Goal: Task Accomplishment & Management: Complete application form

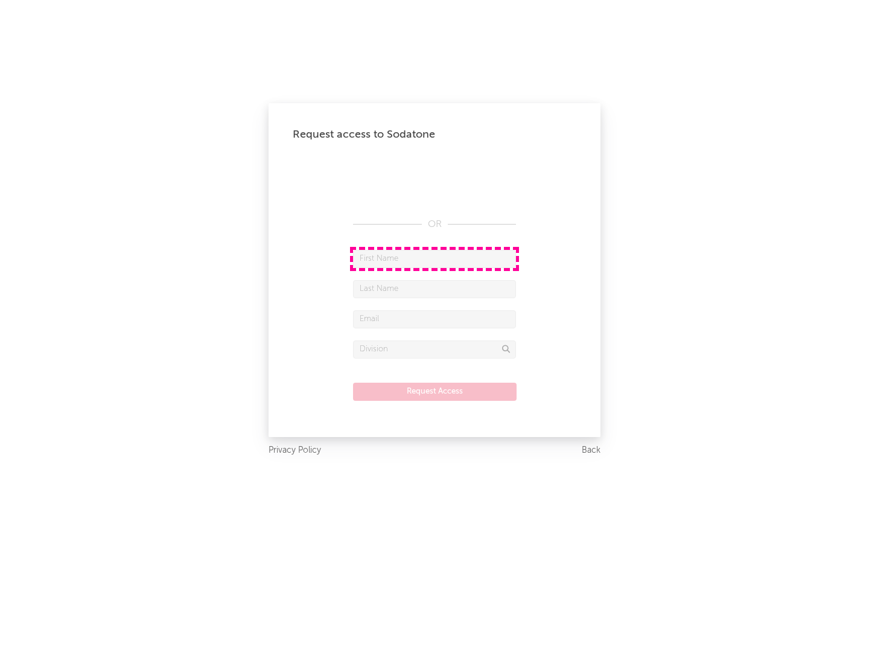
click at [435, 258] on input "text" at bounding box center [434, 259] width 163 height 18
type input "[PERSON_NAME]"
click at [435, 289] on input "text" at bounding box center [434, 289] width 163 height 18
type input "[PERSON_NAME]"
click at [435, 319] on input "text" at bounding box center [434, 319] width 163 height 18
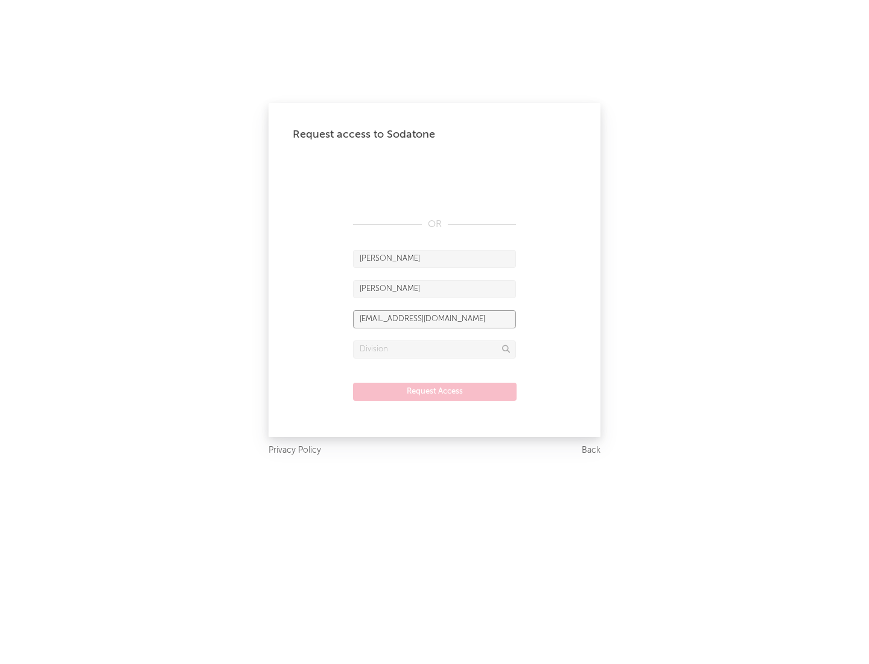
type input "[EMAIL_ADDRESS][DOMAIN_NAME]"
click at [435, 349] on input "text" at bounding box center [434, 349] width 163 height 18
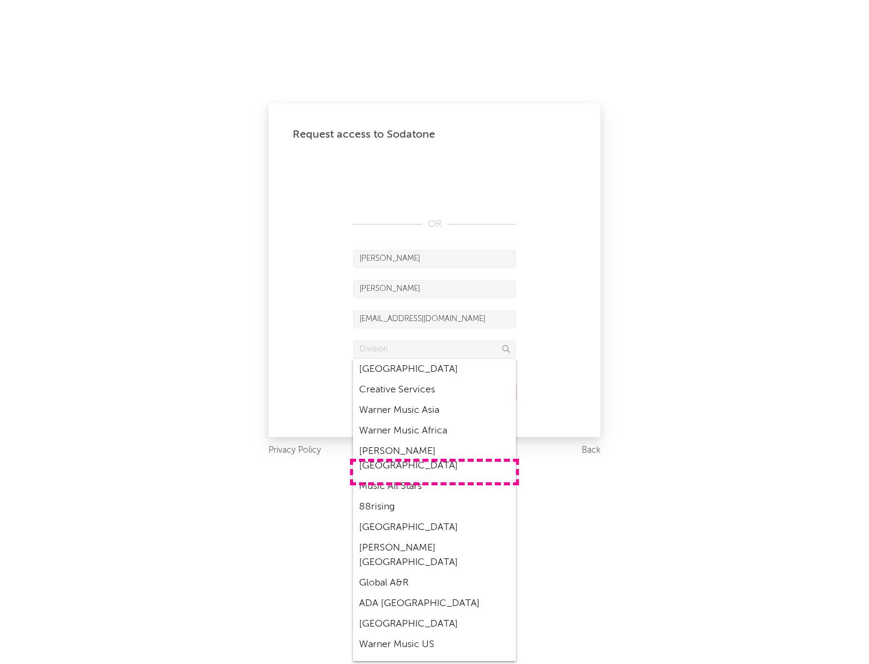
click at [435, 476] on div "Music All Stars" at bounding box center [434, 486] width 163 height 21
type input "Music All Stars"
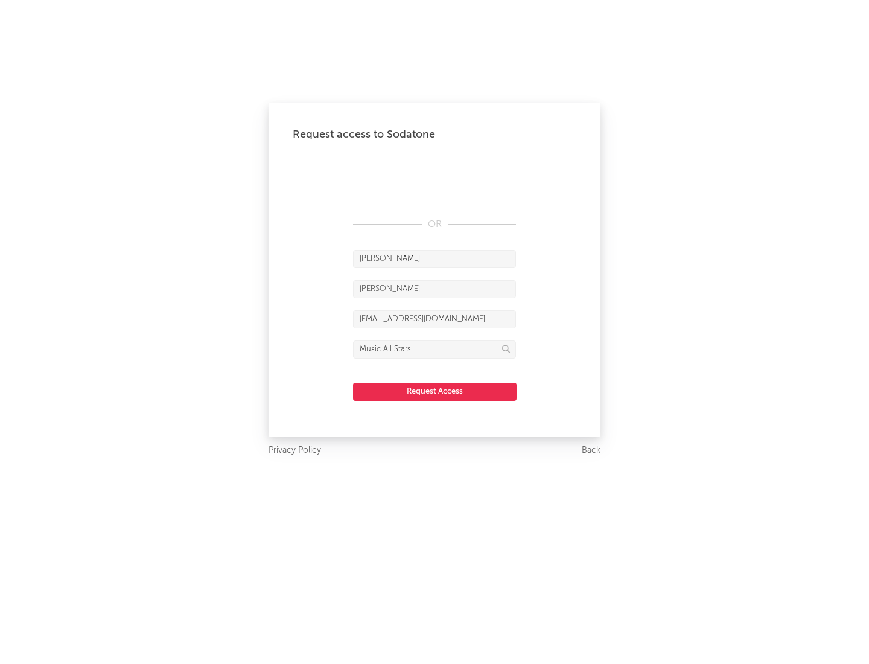
click at [435, 391] on button "Request Access" at bounding box center [435, 392] width 164 height 18
